Goal: Transaction & Acquisition: Purchase product/service

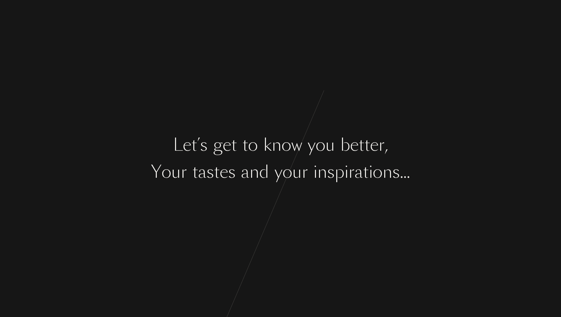
click at [230, 165] on div "s" at bounding box center [231, 172] width 7 height 25
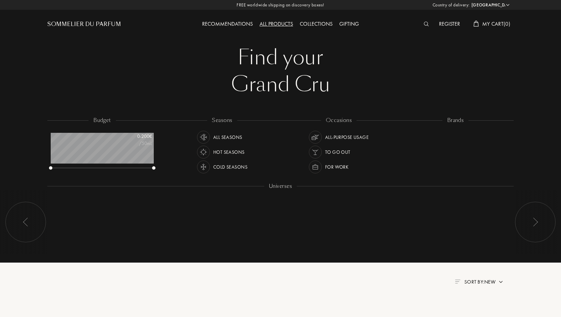
select select "ES"
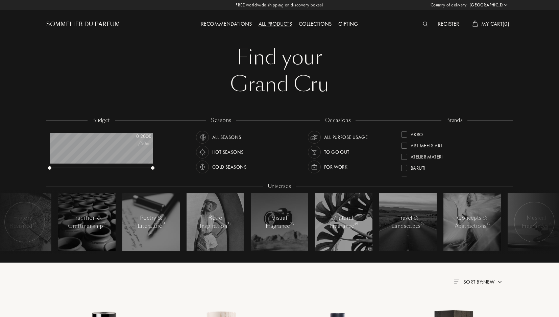
scroll to position [8, 0]
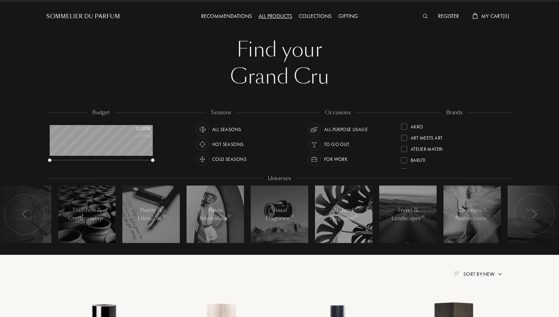
click at [236, 158] on div "Cold Seasons" at bounding box center [229, 159] width 34 height 13
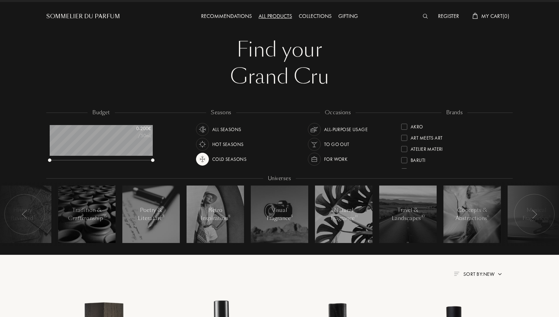
click at [343, 131] on div "All-purpose Usage" at bounding box center [346, 129] width 44 height 13
